Goal: Information Seeking & Learning: Learn about a topic

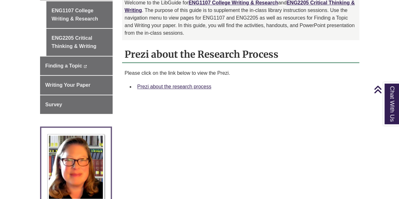
scroll to position [211, 0]
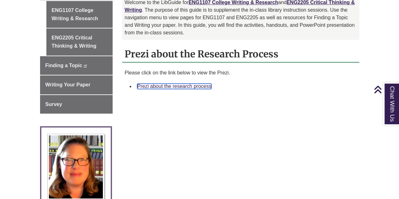
click at [156, 84] on link "Prezi about the research process" at bounding box center [174, 86] width 74 height 5
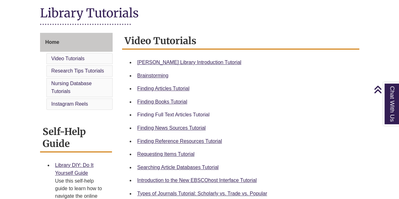
scroll to position [145, 0]
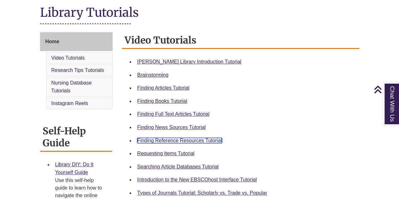
click at [175, 138] on link "Finding Reference Resources Tutorial" at bounding box center [179, 140] width 85 height 5
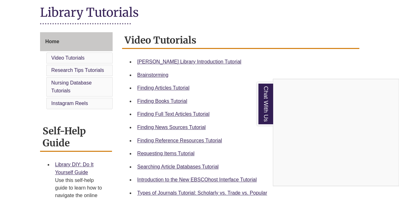
click at [162, 90] on div "Chat With Us" at bounding box center [199, 99] width 399 height 199
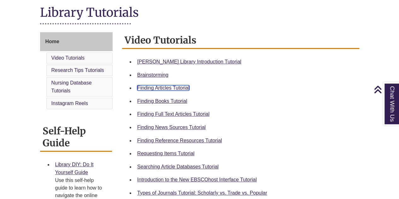
click at [166, 87] on link "Finding Articles Tutorial" at bounding box center [163, 87] width 52 height 5
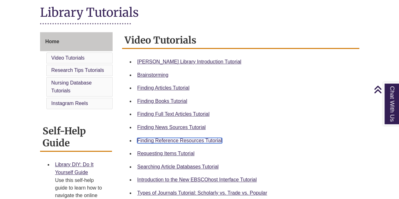
click at [178, 138] on link "Finding Reference Resources Tutorial" at bounding box center [179, 140] width 85 height 5
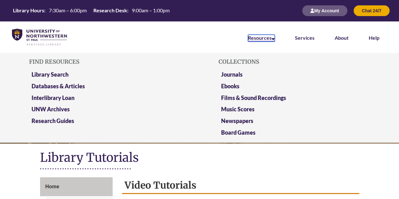
click at [259, 36] on link "Resources" at bounding box center [261, 38] width 27 height 7
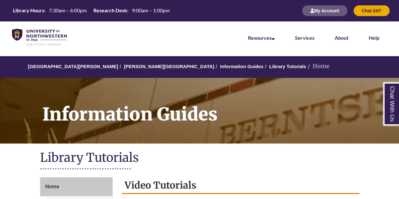
click at [156, 152] on h1 "Library Tutorials" at bounding box center [199, 158] width 319 height 17
click at [54, 34] on img at bounding box center [39, 37] width 55 height 17
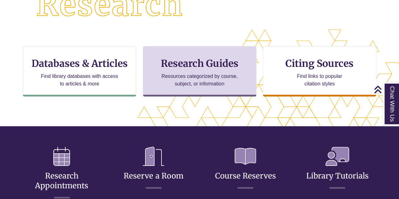
scroll to position [184, 0]
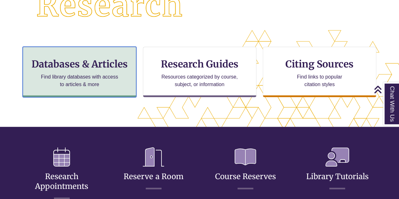
click at [118, 86] on p "Find library databases with access to articles & more" at bounding box center [79, 80] width 82 height 15
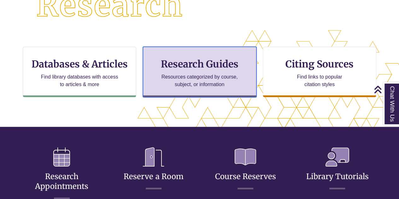
click at [209, 61] on h3 "Research Guides" at bounding box center [199, 64] width 103 height 12
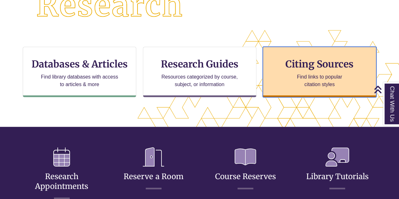
click at [310, 52] on div "Citing Sources Find links to popular citation styles" at bounding box center [319, 72] width 113 height 50
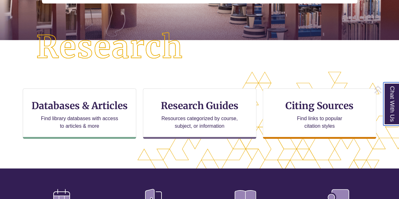
scroll to position [142, 0]
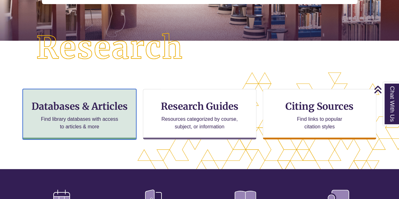
click at [98, 123] on p "Find library databases with access to articles & more" at bounding box center [79, 122] width 82 height 15
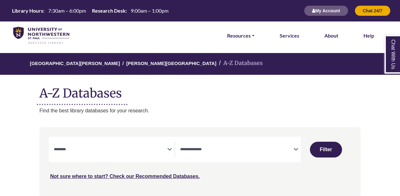
select select "Database Subject Filter"
select select "Database Types Filter"
select select "Database Subject Filter"
select select "Database Types Filter"
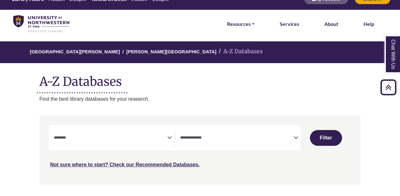
scroll to position [10, 0]
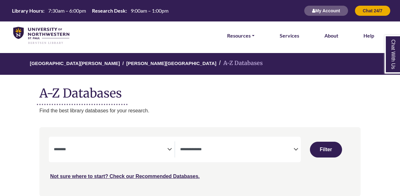
select select "Database Subject Filter"
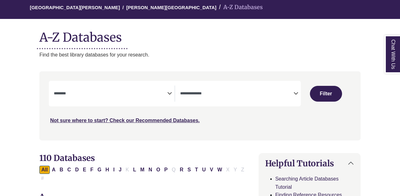
scroll to position [56, 0]
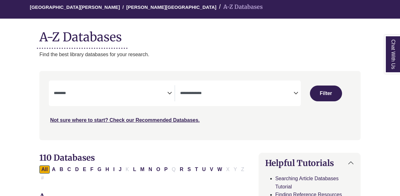
click at [97, 93] on textarea "Search" at bounding box center [110, 93] width 113 height 5
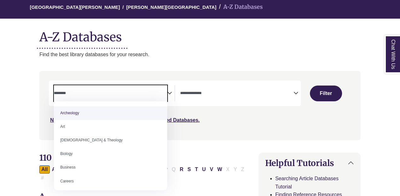
click at [137, 93] on textarea "Search" at bounding box center [110, 93] width 113 height 5
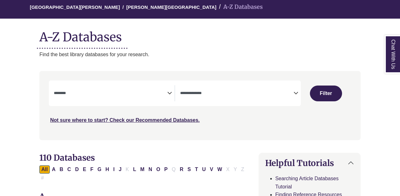
click at [207, 102] on div "**********" at bounding box center [175, 93] width 252 height 26
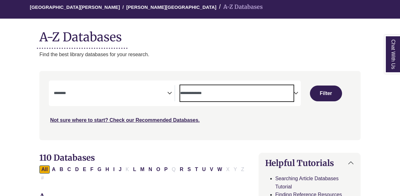
click at [222, 95] on textarea "Search" at bounding box center [236, 93] width 113 height 5
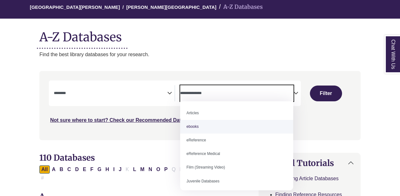
select select "*****"
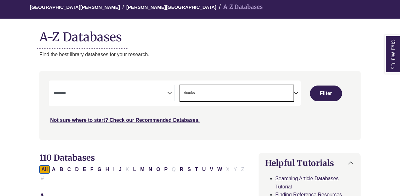
click at [95, 86] on span "Search filters" at bounding box center [110, 93] width 113 height 16
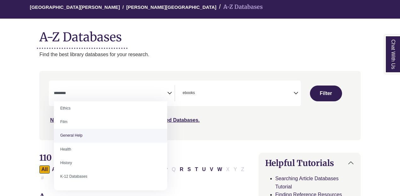
scroll to position [250, 0]
select select "*****"
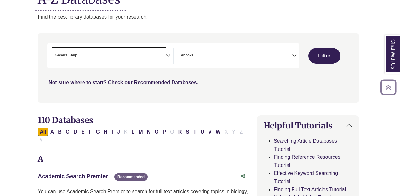
scroll to position [91, 2]
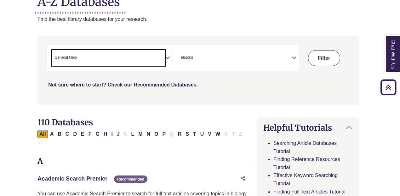
click at [321, 55] on button "Filter" at bounding box center [324, 58] width 32 height 16
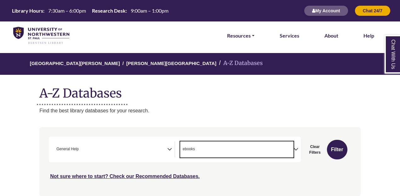
click at [239, 151] on span "× ebooks" at bounding box center [236, 149] width 113 height 16
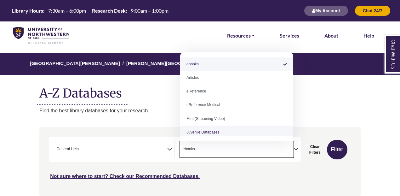
scroll to position [10, 0]
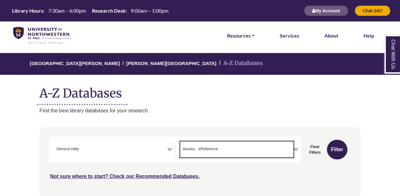
click at [168, 128] on nav "**********" at bounding box center [200, 161] width 322 height 69
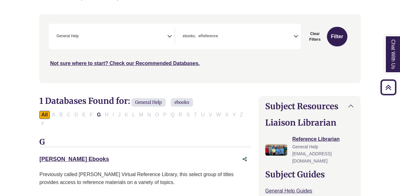
scroll to position [111, 0]
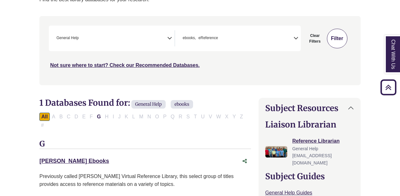
click at [340, 43] on button "Filter" at bounding box center [337, 39] width 20 height 20
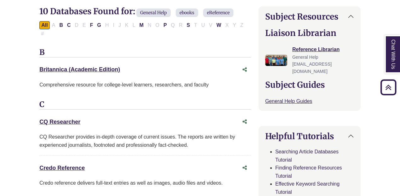
scroll to position [203, 0]
click at [60, 164] on link "Credo Reference This link opens in a new window" at bounding box center [61, 167] width 45 height 6
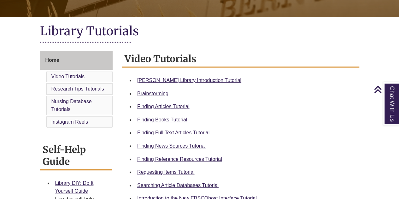
scroll to position [128, 0]
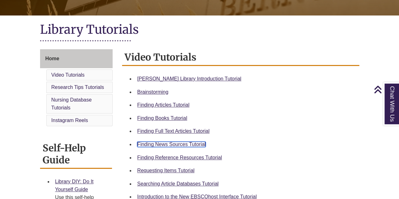
click at [163, 143] on link "Finding News Sources Tutorial" at bounding box center [171, 144] width 68 height 5
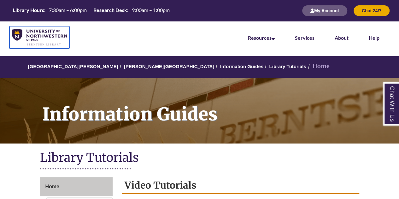
click at [21, 34] on img at bounding box center [39, 37] width 55 height 17
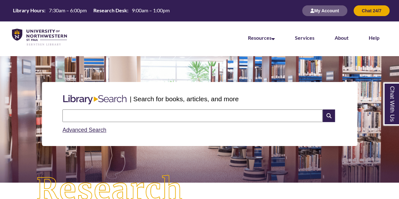
click at [86, 114] on input "text" at bounding box center [192, 115] width 260 height 13
type input "**********"
